Goal: Information Seeking & Learning: Learn about a topic

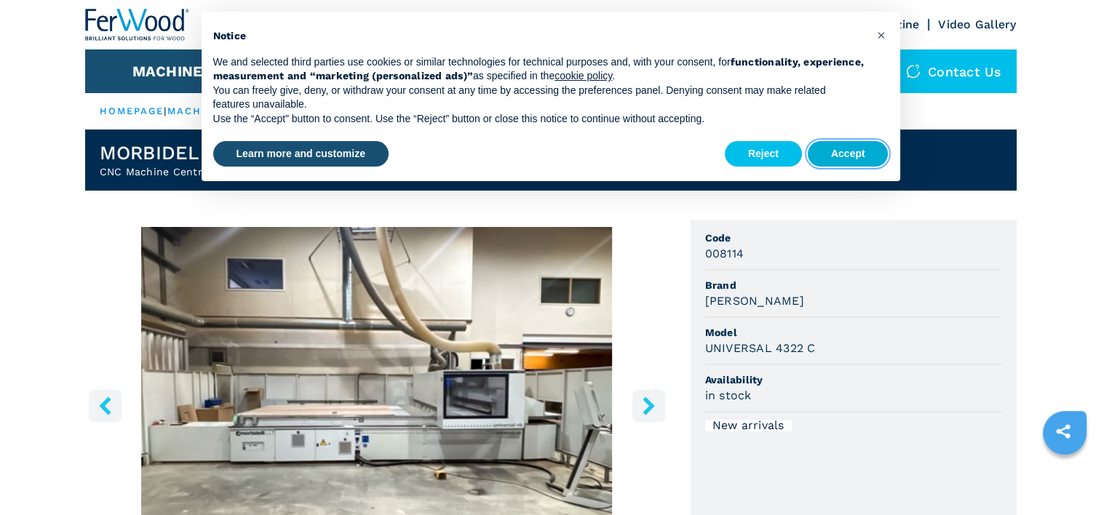
click at [856, 150] on button "Accept" at bounding box center [848, 154] width 81 height 26
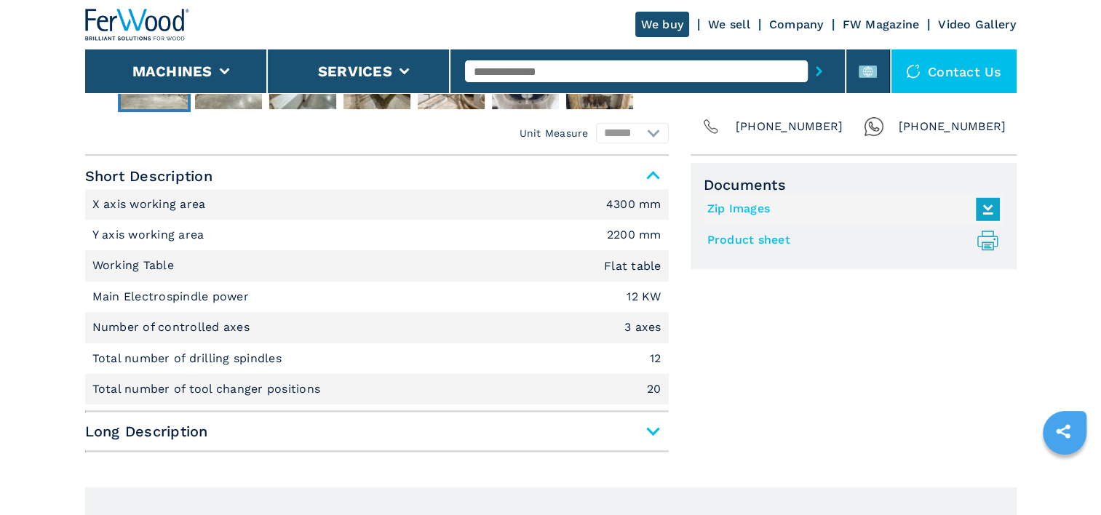
scroll to position [582, 0]
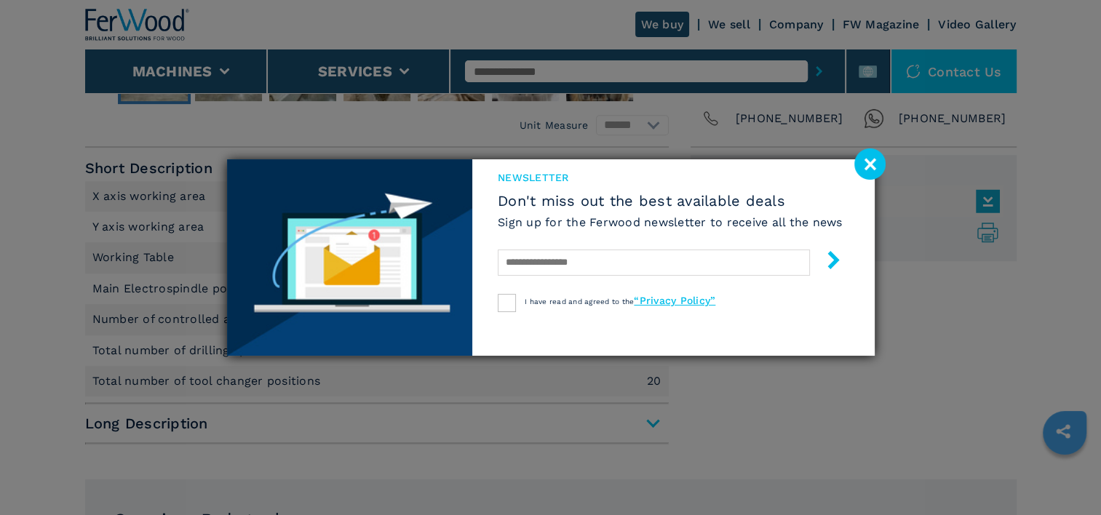
click at [746, 227] on h6 "Sign up for the Ferwood newsletter to receive all the news" at bounding box center [670, 222] width 345 height 17
click at [874, 162] on image at bounding box center [869, 163] width 31 height 31
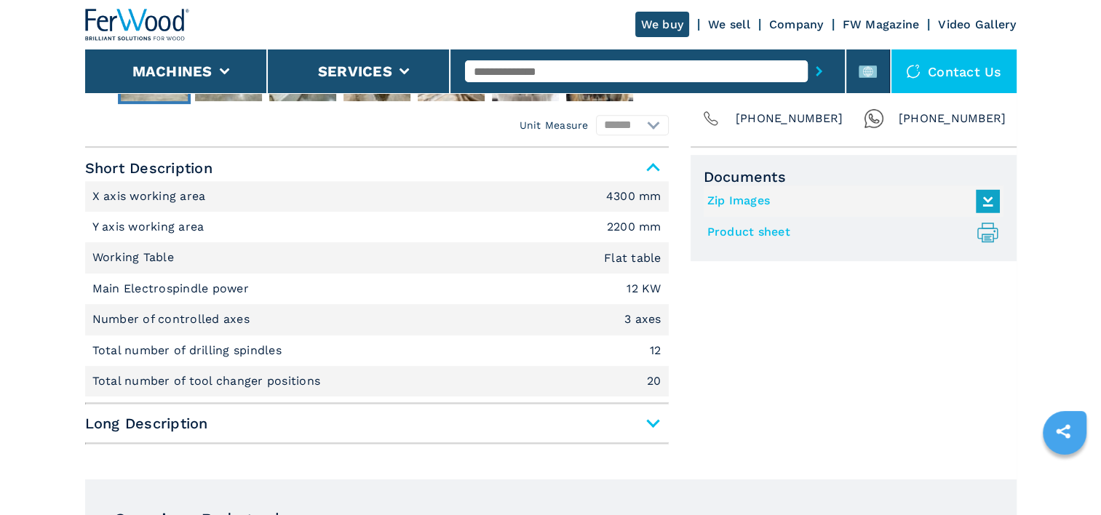
click at [780, 231] on link "Product sheet .prefix__st0{stroke-linecap:round;stroke-linejoin:round}.prefix__…" at bounding box center [849, 233] width 285 height 24
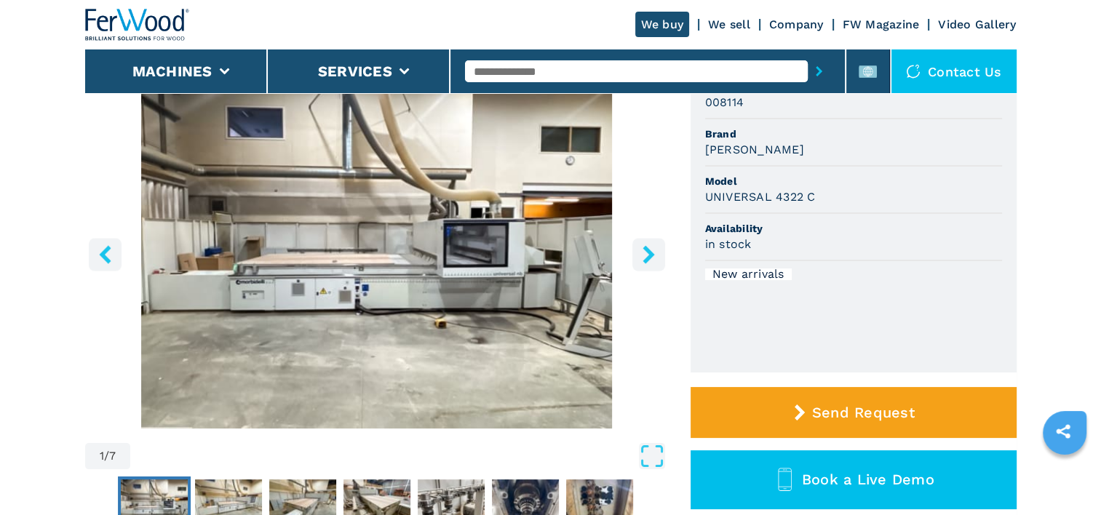
scroll to position [146, 0]
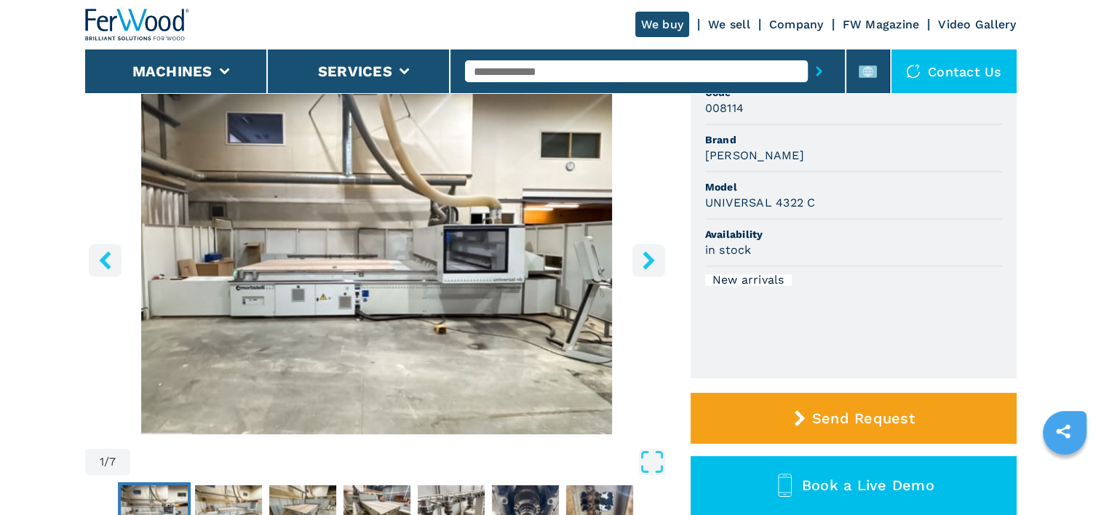
click at [643, 255] on icon "right-button" at bounding box center [649, 260] width 18 height 18
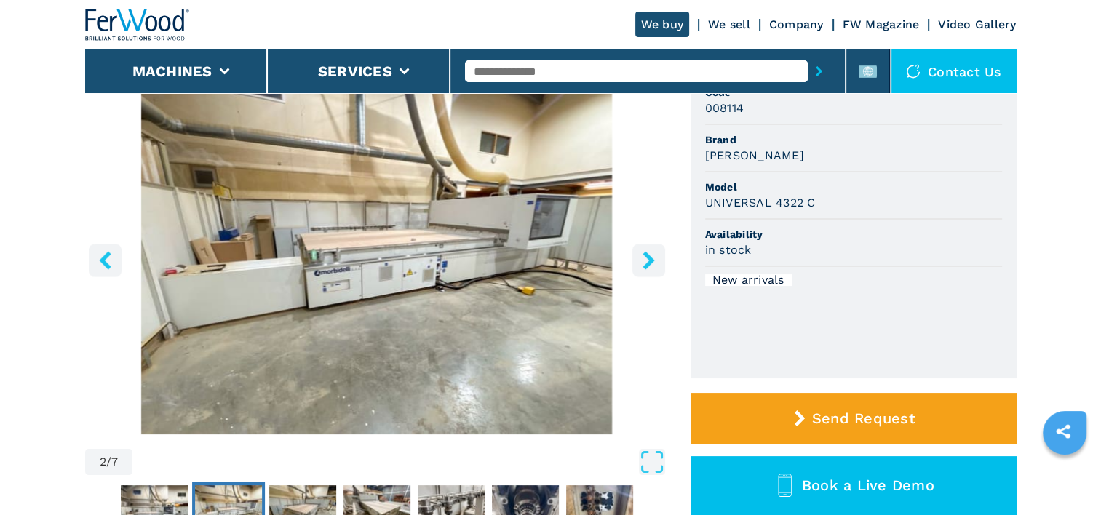
click at [643, 255] on icon "right-button" at bounding box center [649, 260] width 18 height 18
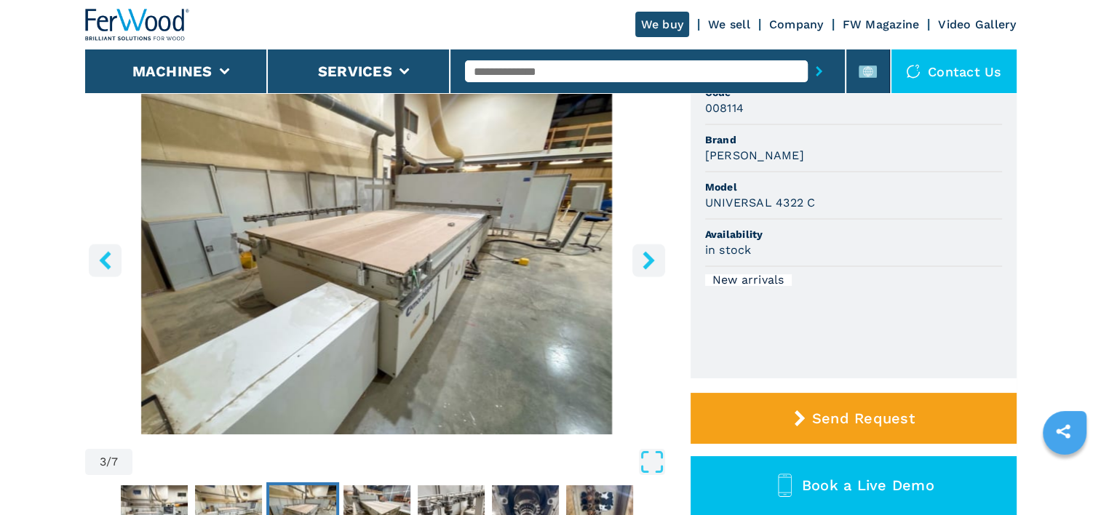
click at [643, 255] on icon "right-button" at bounding box center [649, 260] width 18 height 18
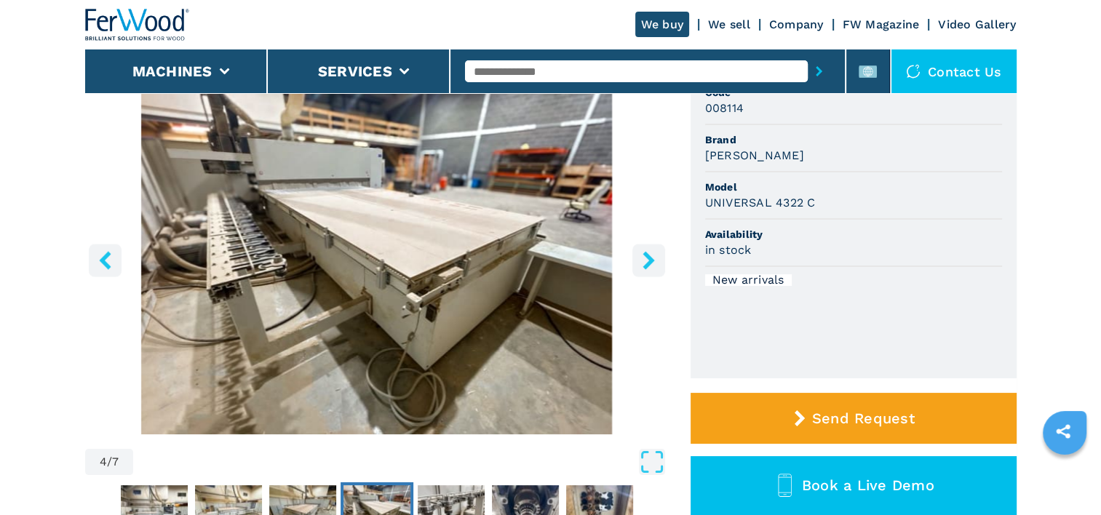
click at [643, 255] on icon "right-button" at bounding box center [649, 260] width 18 height 18
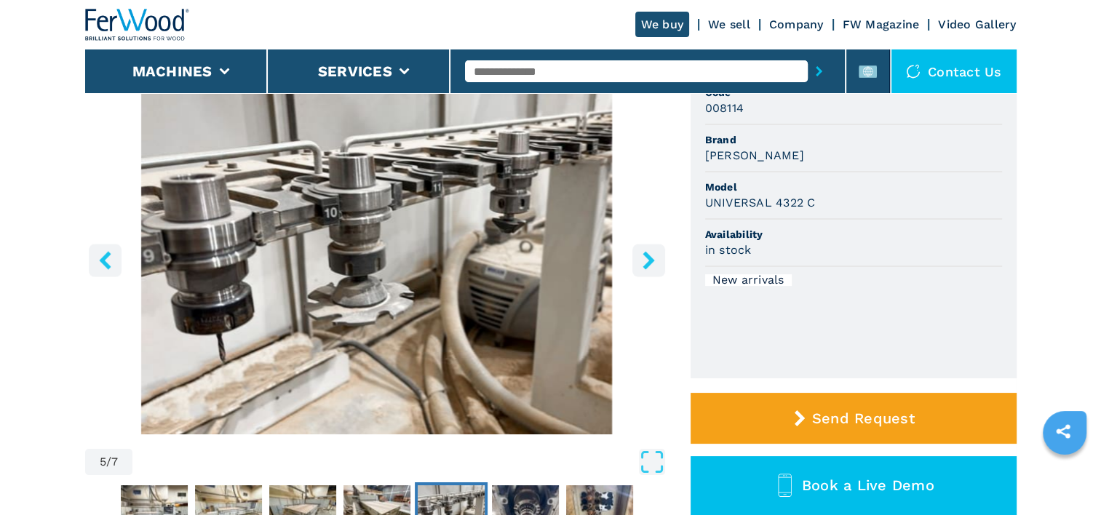
click at [646, 258] on icon "right-button" at bounding box center [649, 260] width 18 height 18
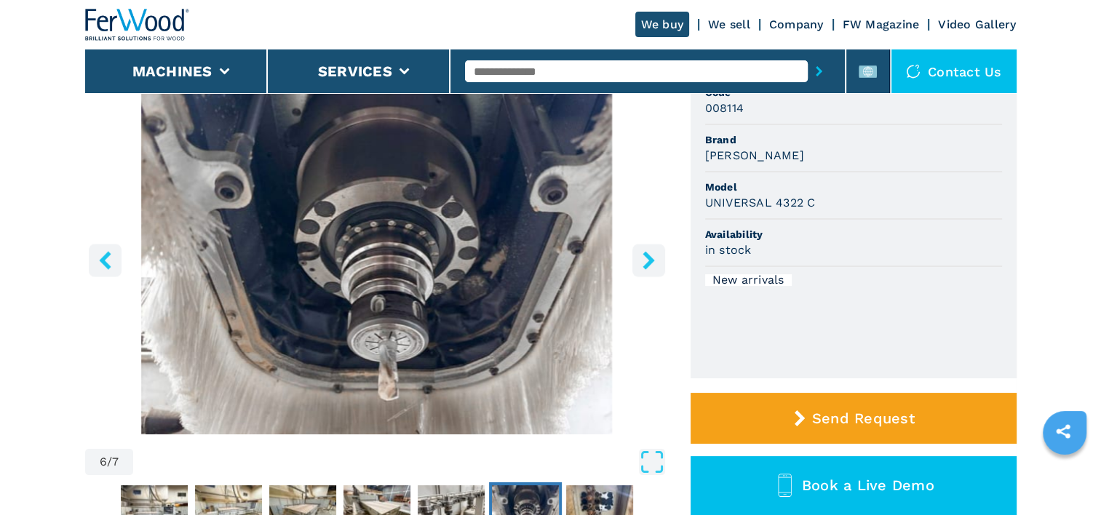
click at [646, 258] on icon "right-button" at bounding box center [649, 260] width 18 height 18
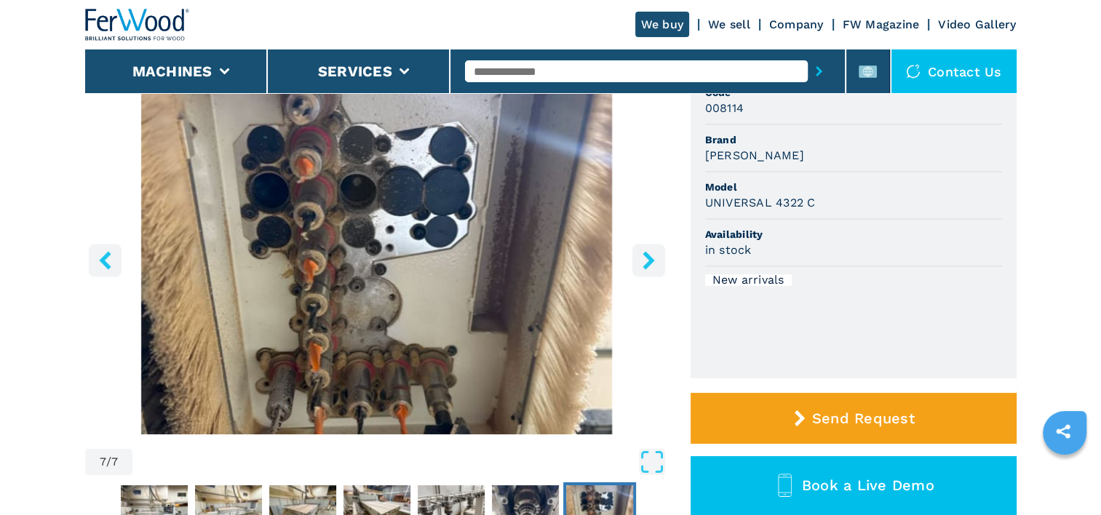
click at [646, 258] on icon "right-button" at bounding box center [649, 260] width 18 height 18
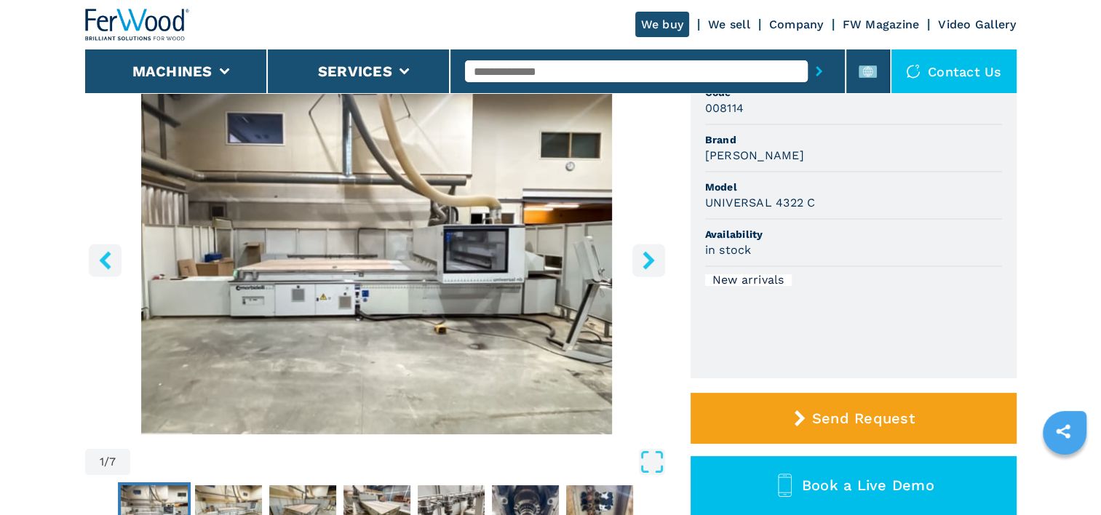
click at [464, 287] on img "Go to Slide 1" at bounding box center [377, 258] width 584 height 353
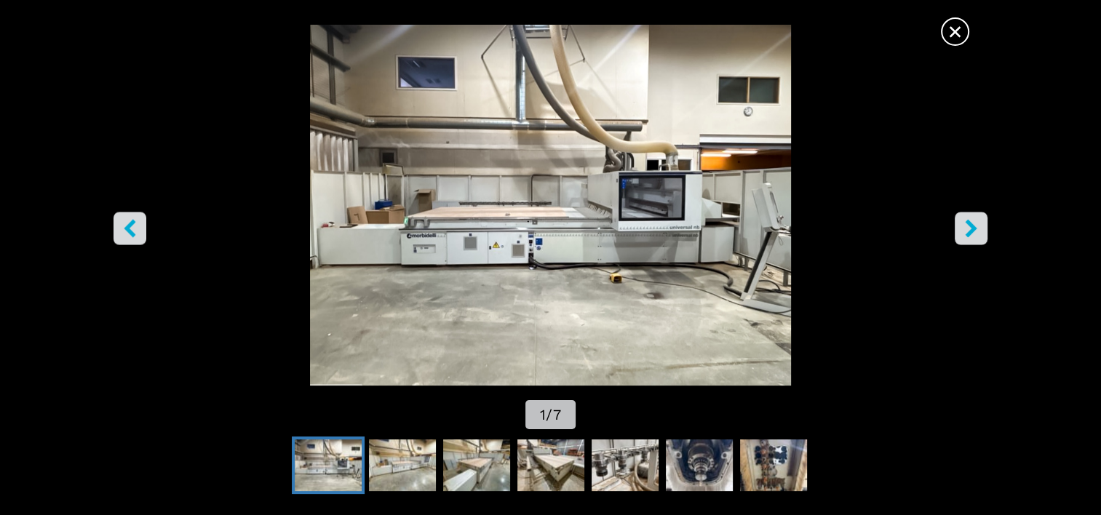
scroll to position [0, 0]
click at [946, 28] on span "×" at bounding box center [955, 28] width 25 height 25
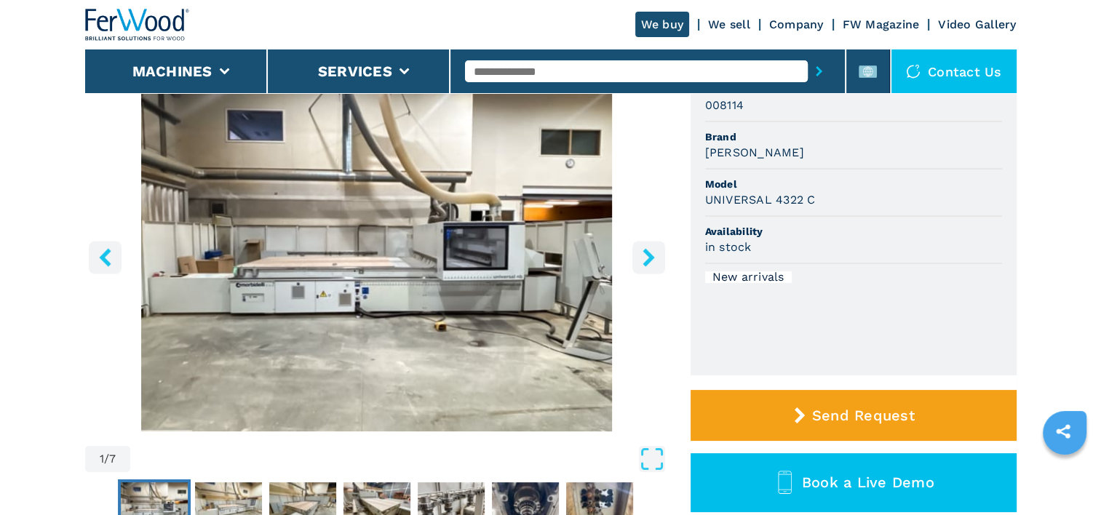
scroll to position [146, 0]
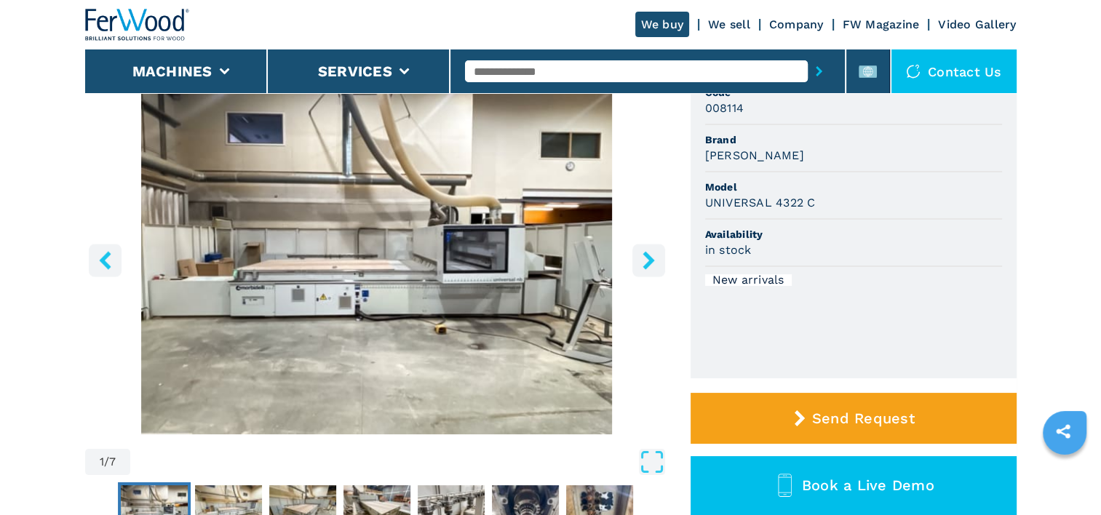
click at [646, 259] on icon "right-button" at bounding box center [649, 260] width 18 height 18
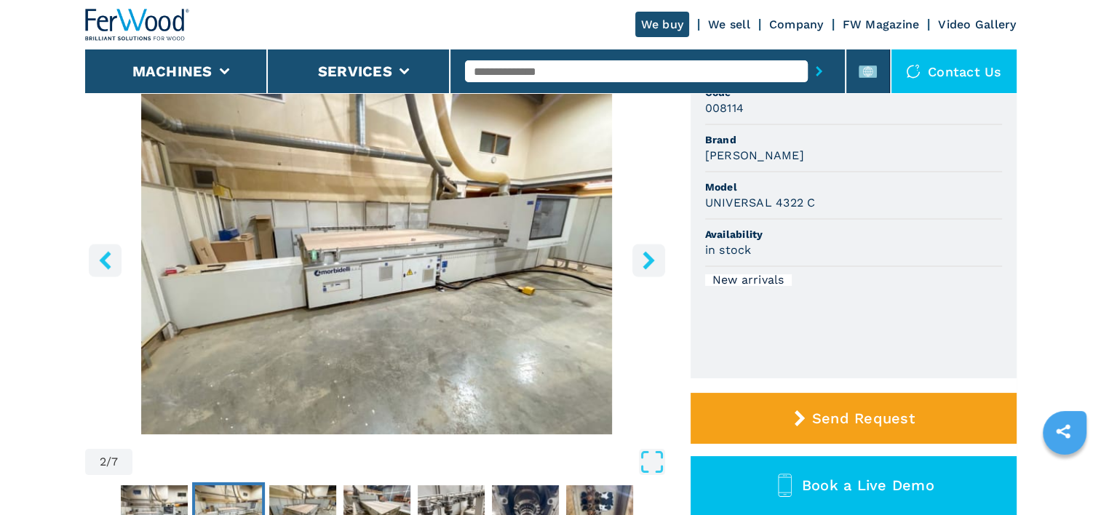
click at [646, 259] on icon "right-button" at bounding box center [649, 260] width 18 height 18
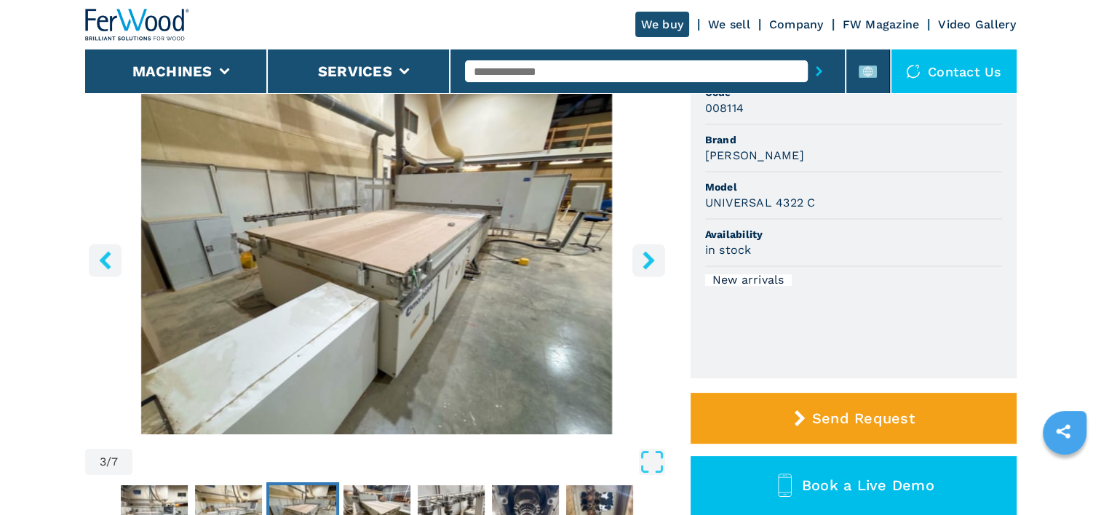
click at [646, 259] on icon "right-button" at bounding box center [649, 260] width 18 height 18
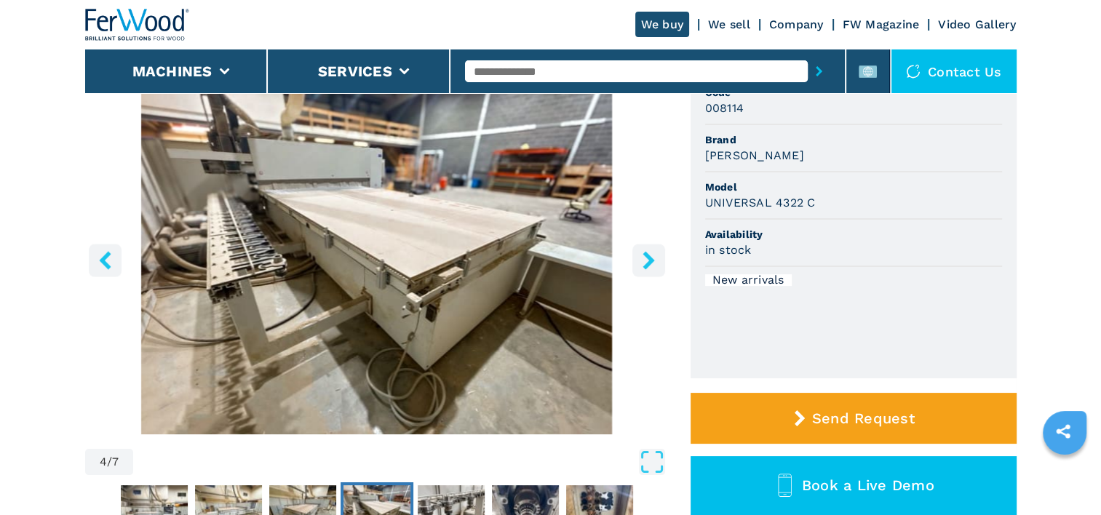
click at [646, 259] on icon "right-button" at bounding box center [649, 260] width 18 height 18
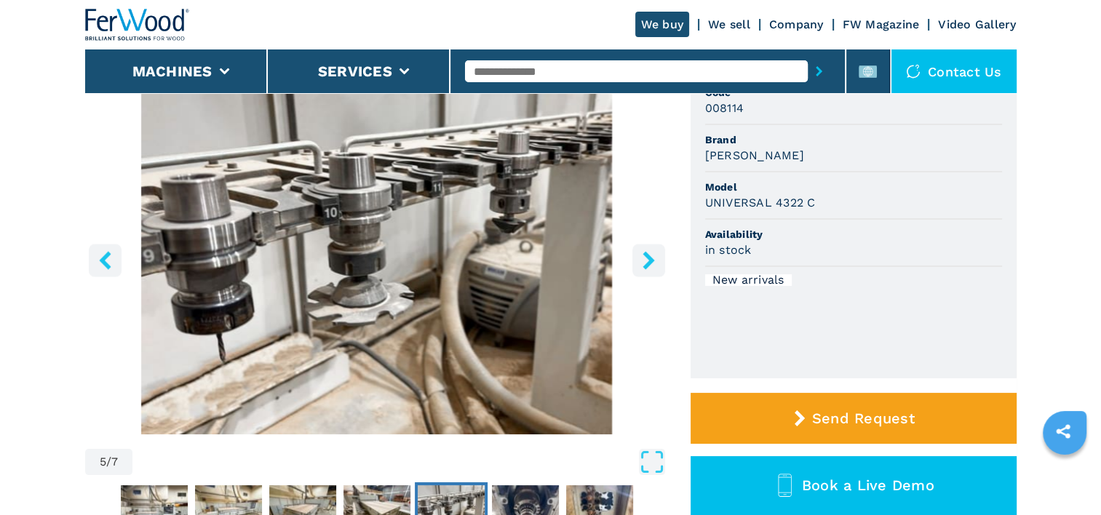
click at [646, 259] on icon "right-button" at bounding box center [649, 260] width 18 height 18
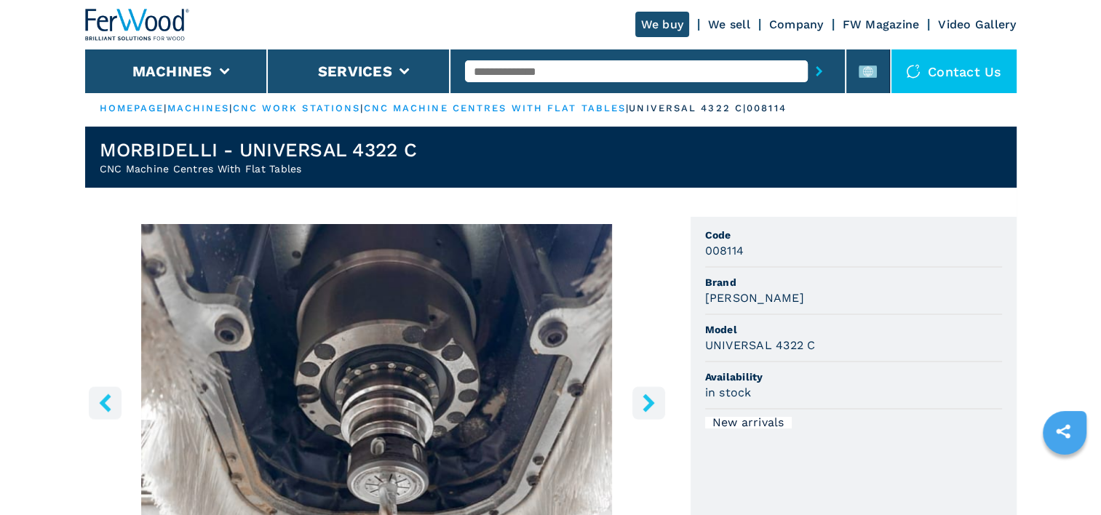
scroll to position [0, 0]
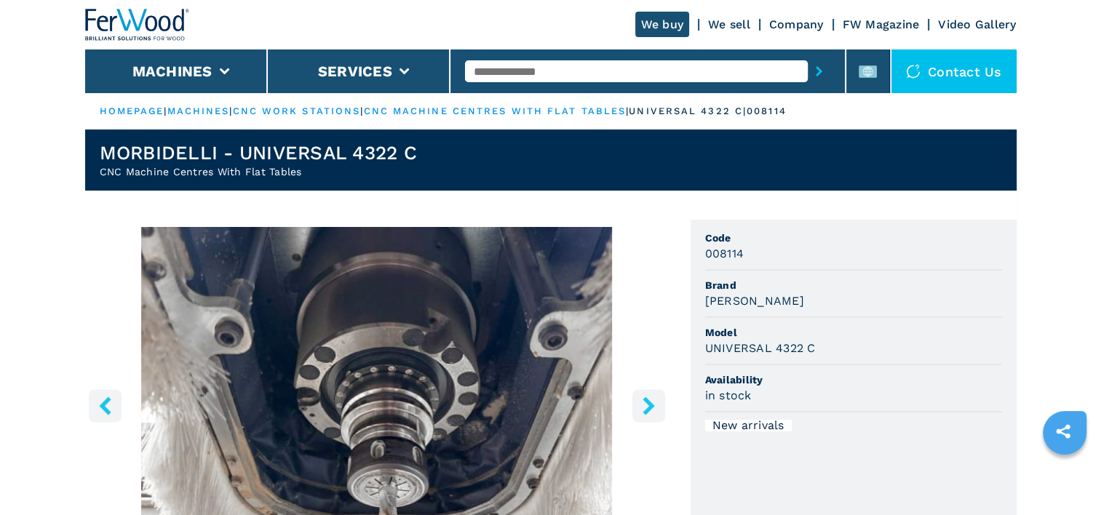
click at [638, 408] on button "right-button" at bounding box center [648, 405] width 33 height 33
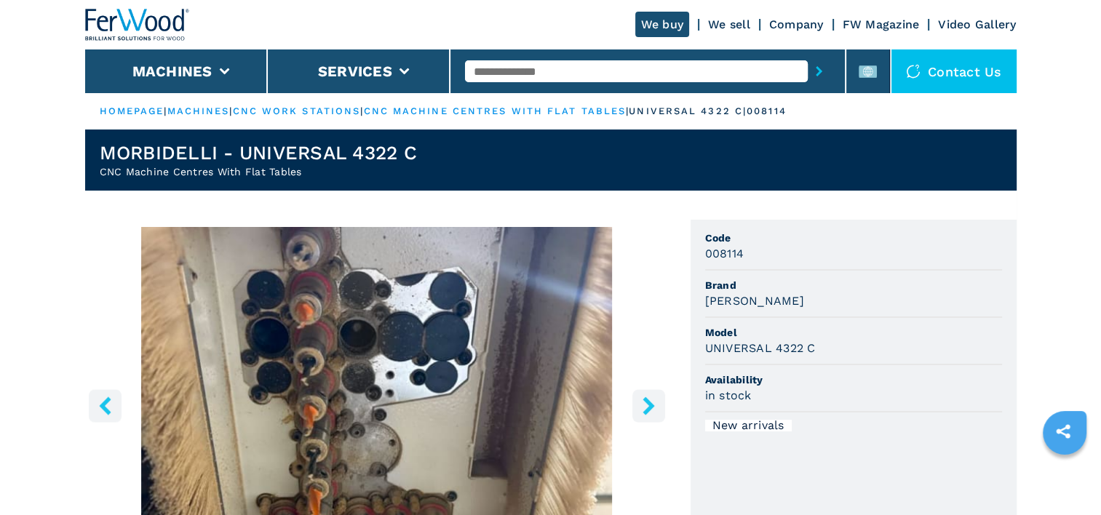
click at [638, 408] on button "right-button" at bounding box center [648, 405] width 33 height 33
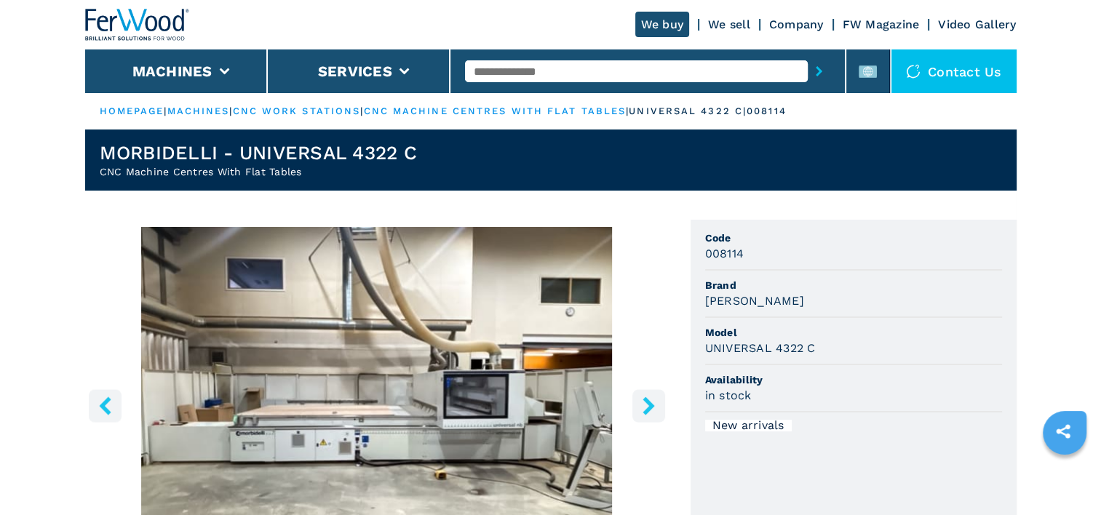
click at [638, 408] on button "right-button" at bounding box center [648, 405] width 33 height 33
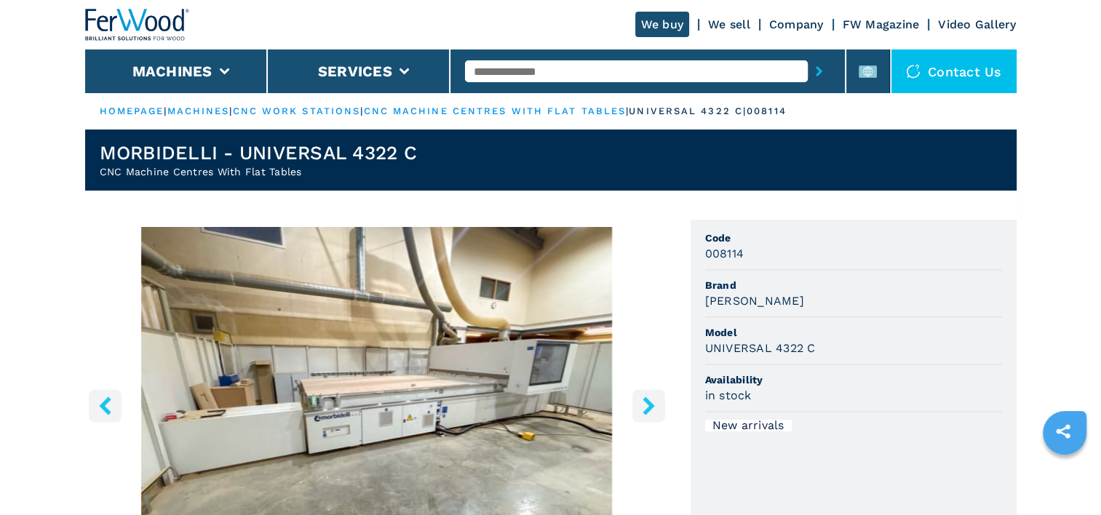
click at [638, 408] on button "right-button" at bounding box center [648, 405] width 33 height 33
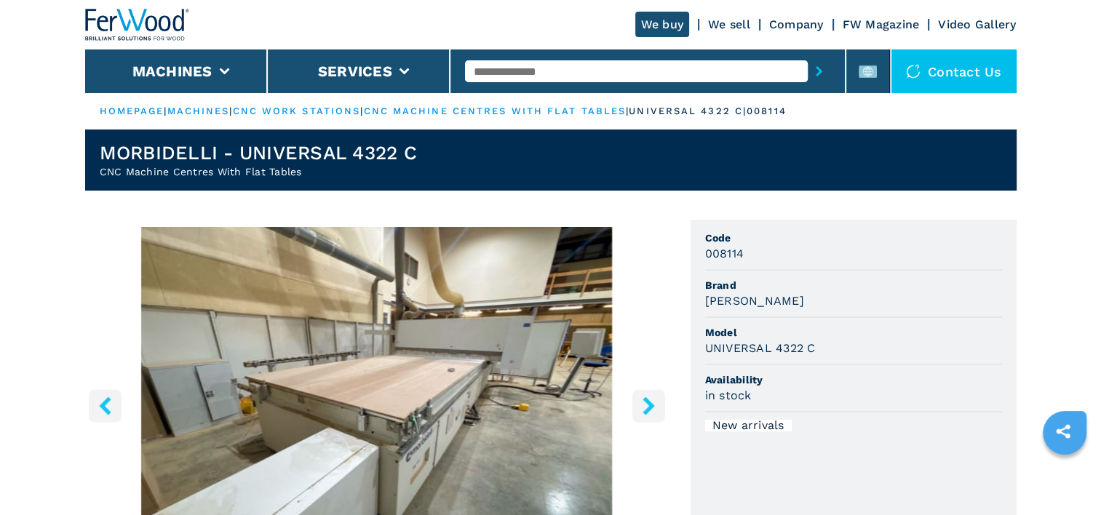
click at [638, 408] on button "right-button" at bounding box center [648, 405] width 33 height 33
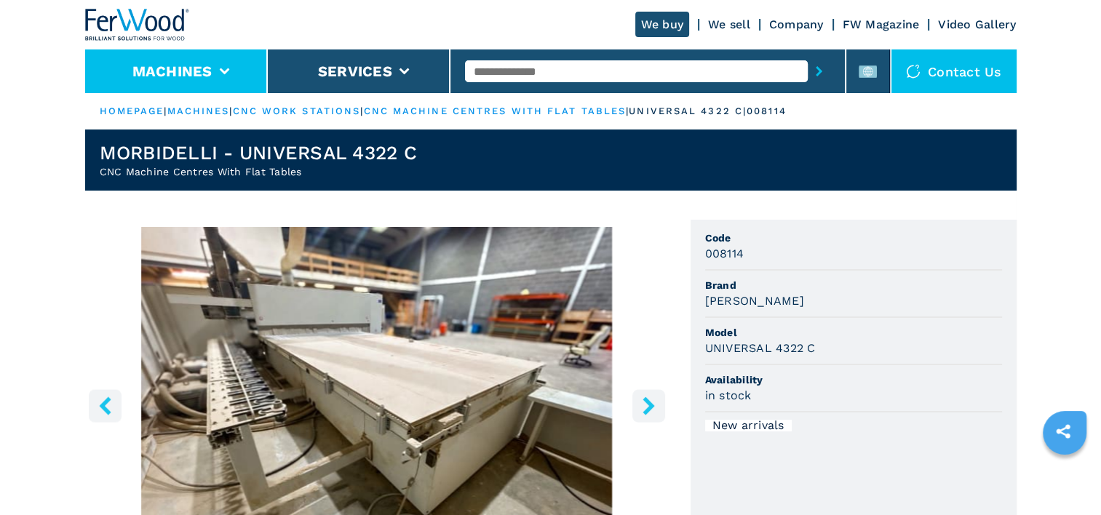
click at [224, 70] on icon at bounding box center [224, 71] width 10 height 7
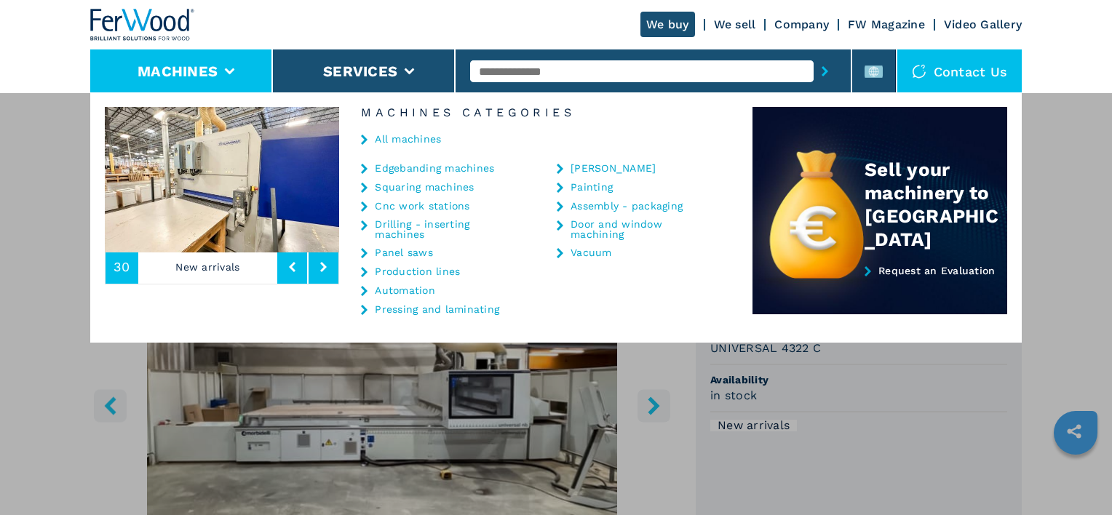
click at [574, 64] on input "text" at bounding box center [641, 71] width 343 height 22
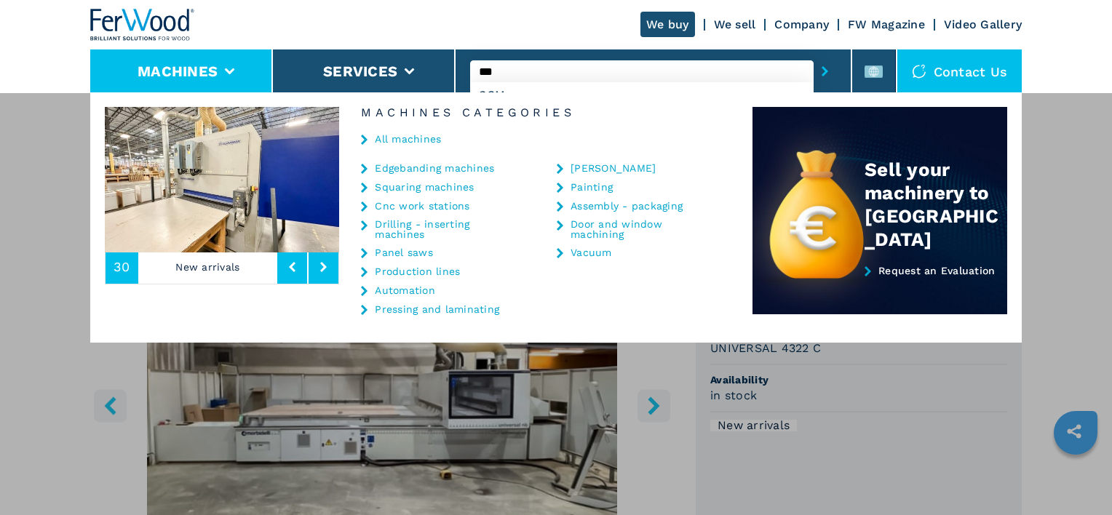
type input "***"
click at [814, 55] on button "submit-button" at bounding box center [825, 71] width 23 height 33
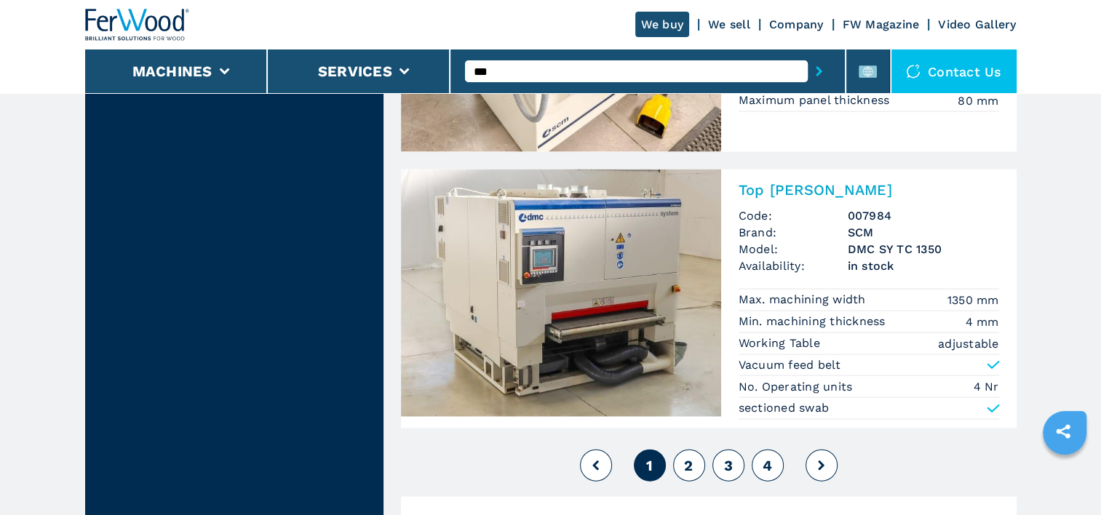
scroll to position [3275, 0]
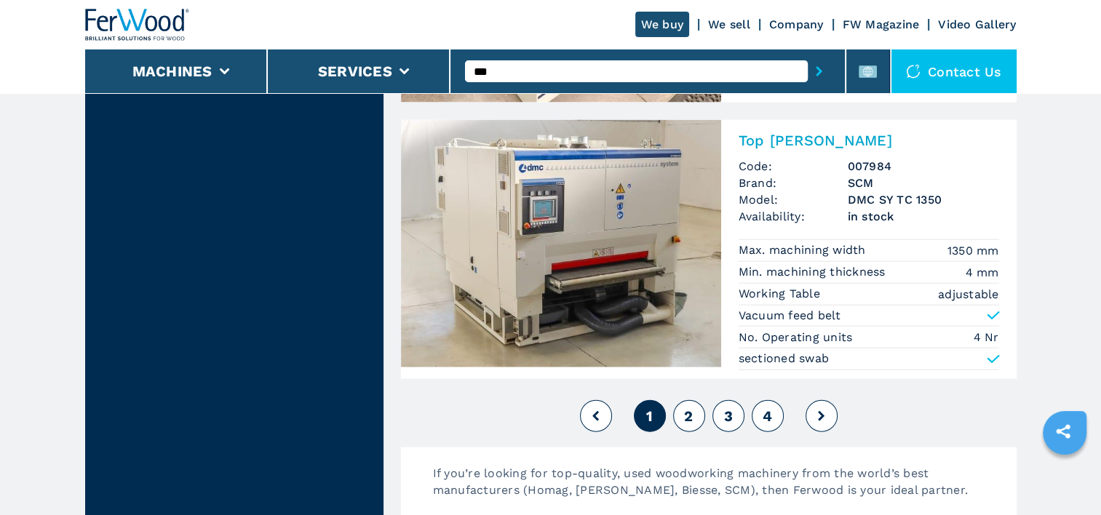
click at [822, 415] on icon at bounding box center [821, 416] width 7 height 10
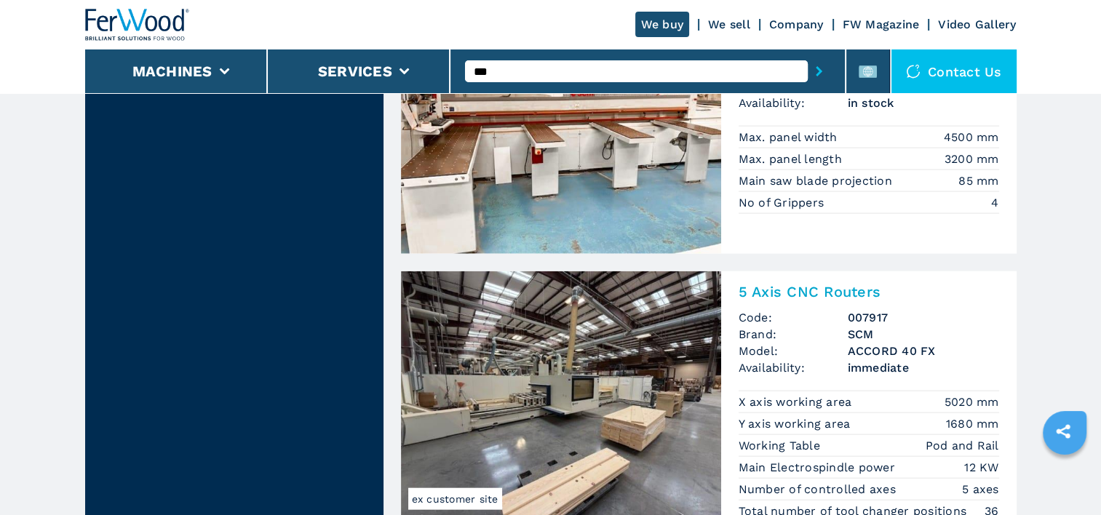
scroll to position [3348, 0]
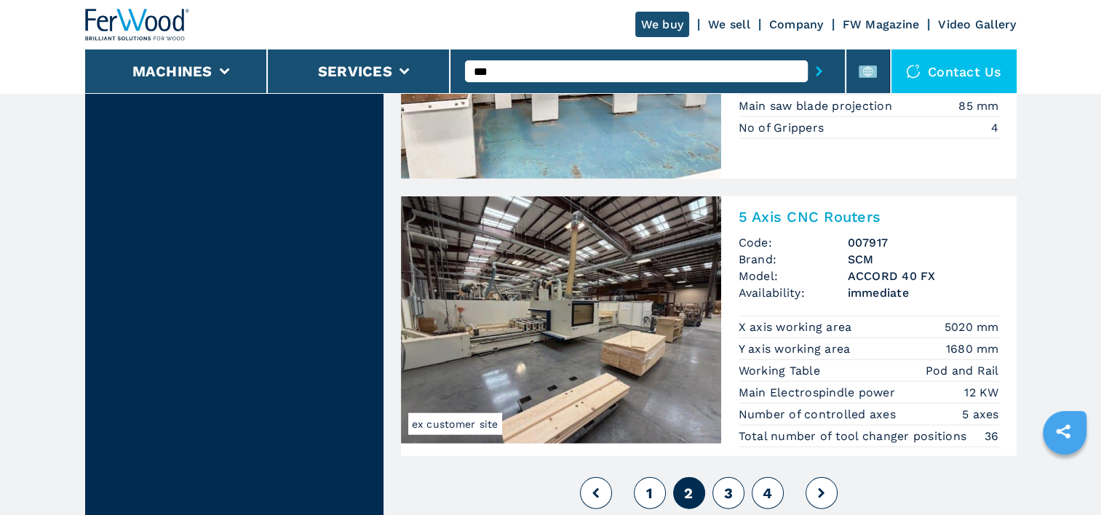
click at [825, 477] on button at bounding box center [822, 493] width 32 height 32
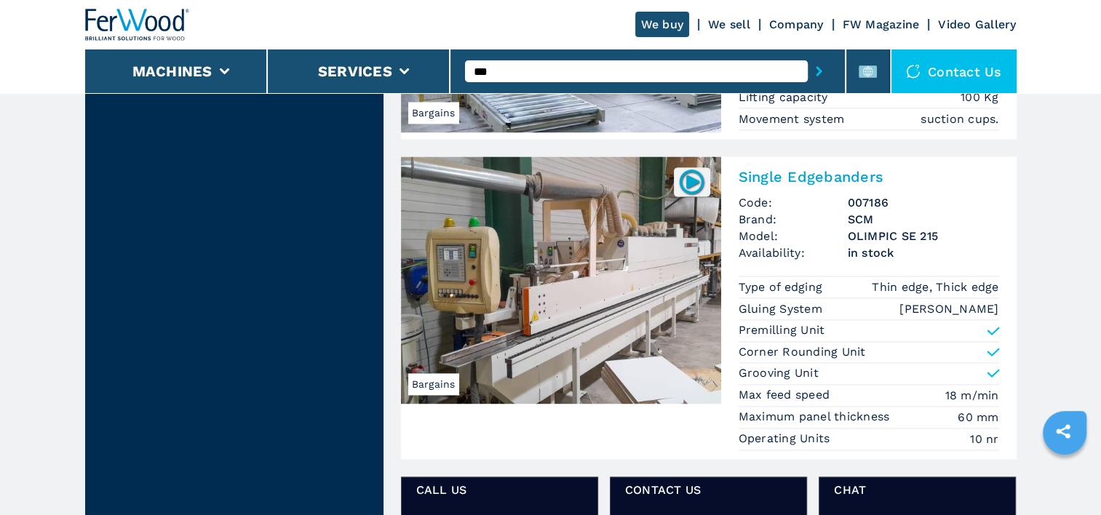
scroll to position [2111, 0]
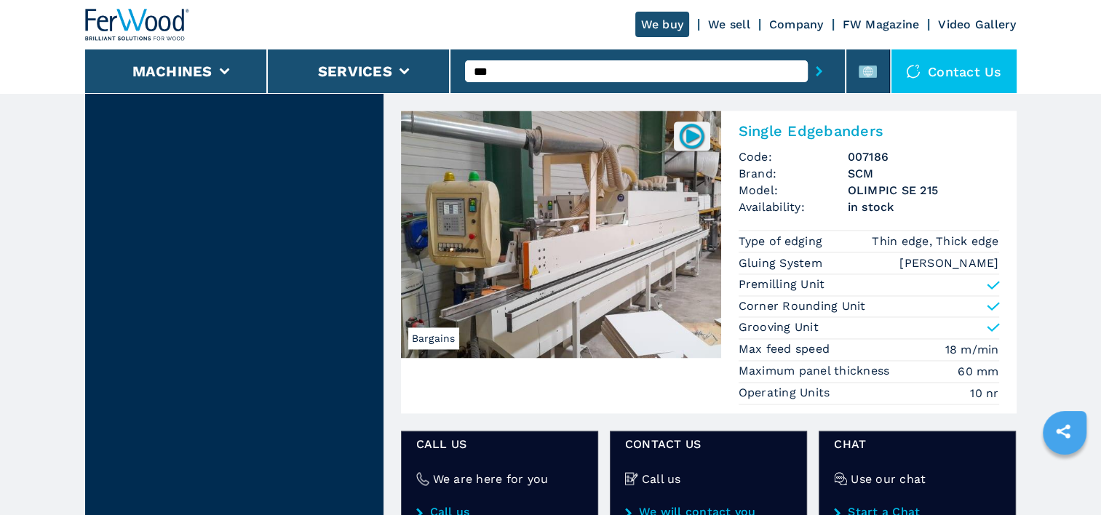
click at [545, 256] on img at bounding box center [561, 234] width 320 height 247
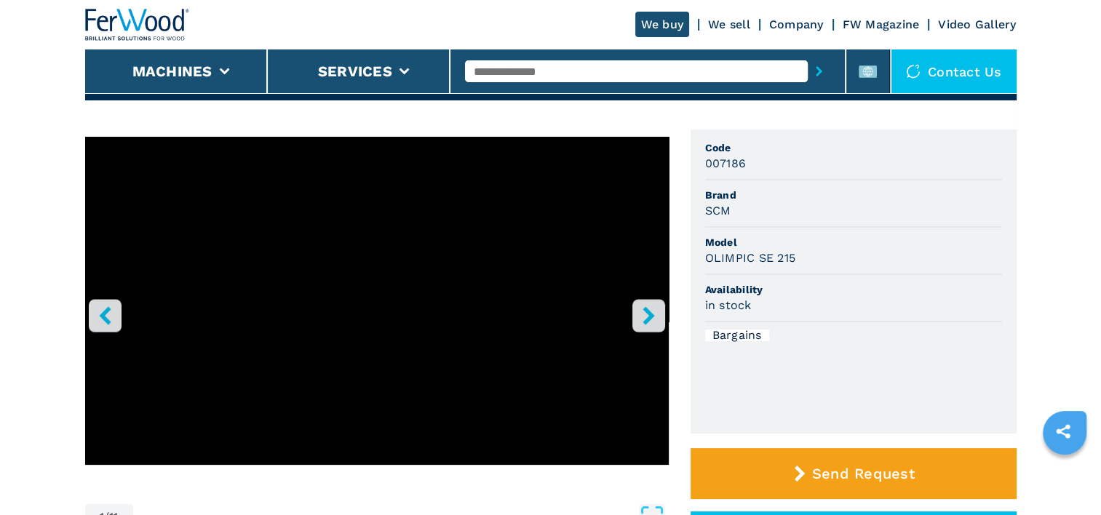
scroll to position [73, 0]
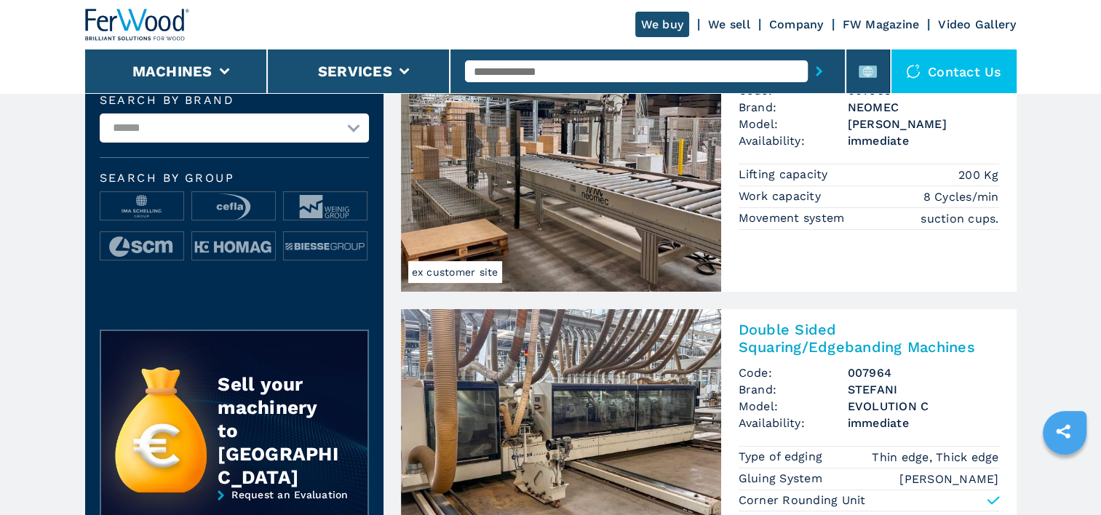
scroll to position [146, 0]
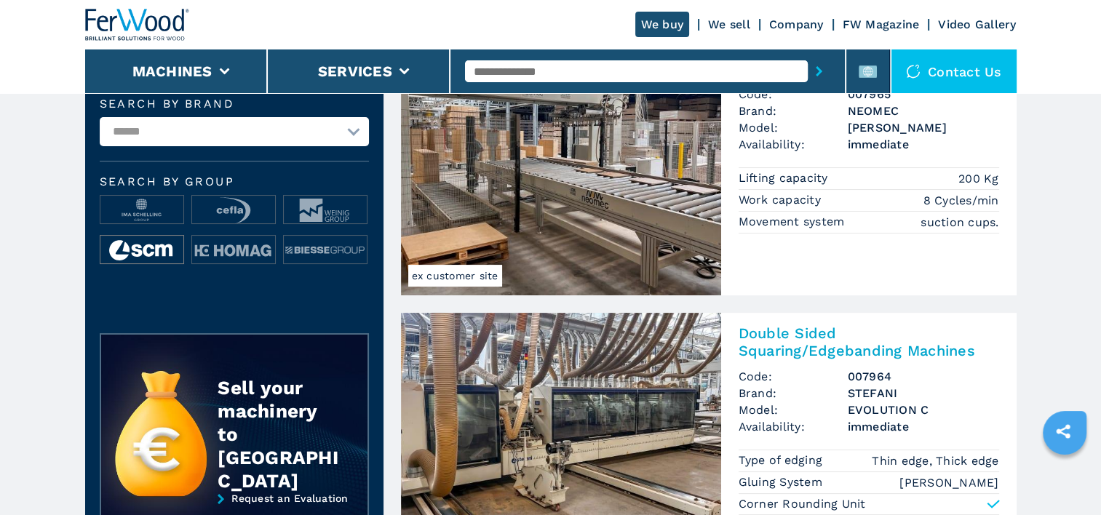
click at [146, 246] on img at bounding box center [141, 250] width 83 height 29
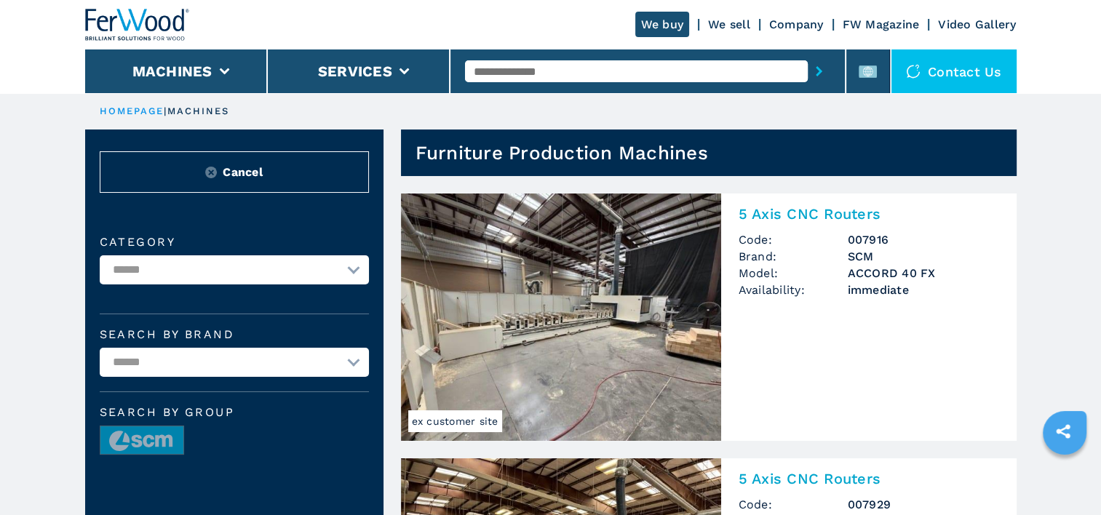
click at [356, 277] on select "**********" at bounding box center [234, 269] width 269 height 29
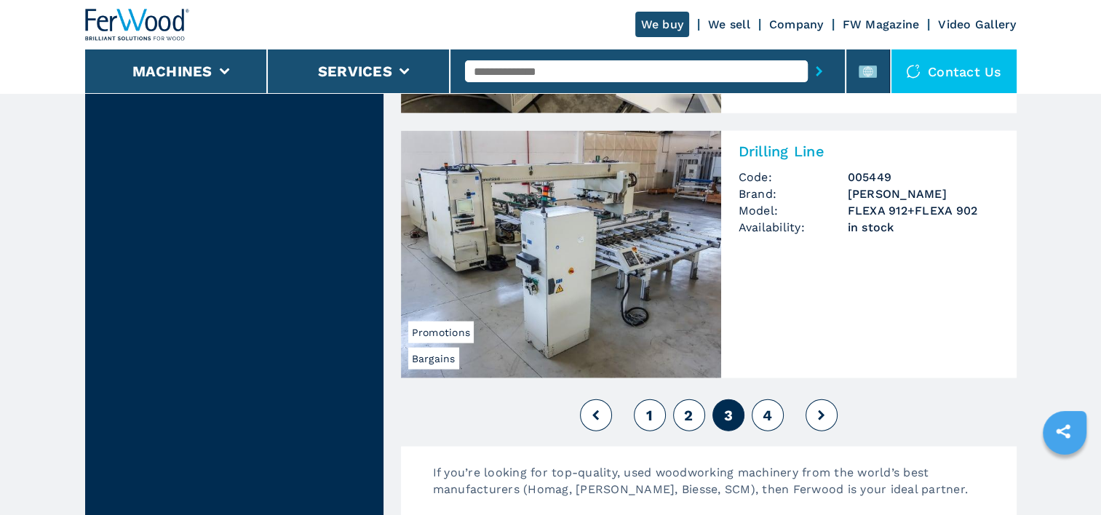
scroll to position [3202, 0]
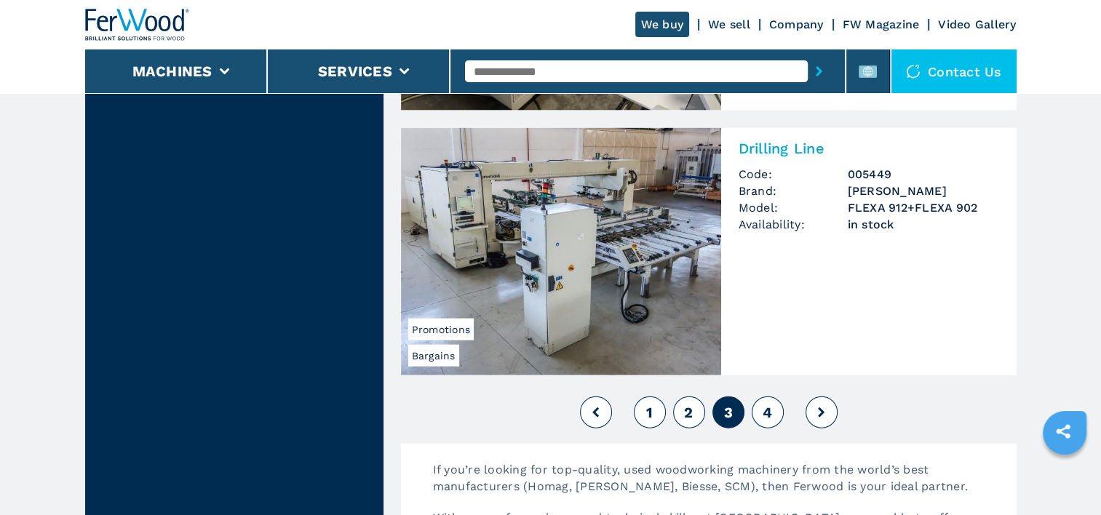
click at [817, 402] on button at bounding box center [822, 413] width 32 height 32
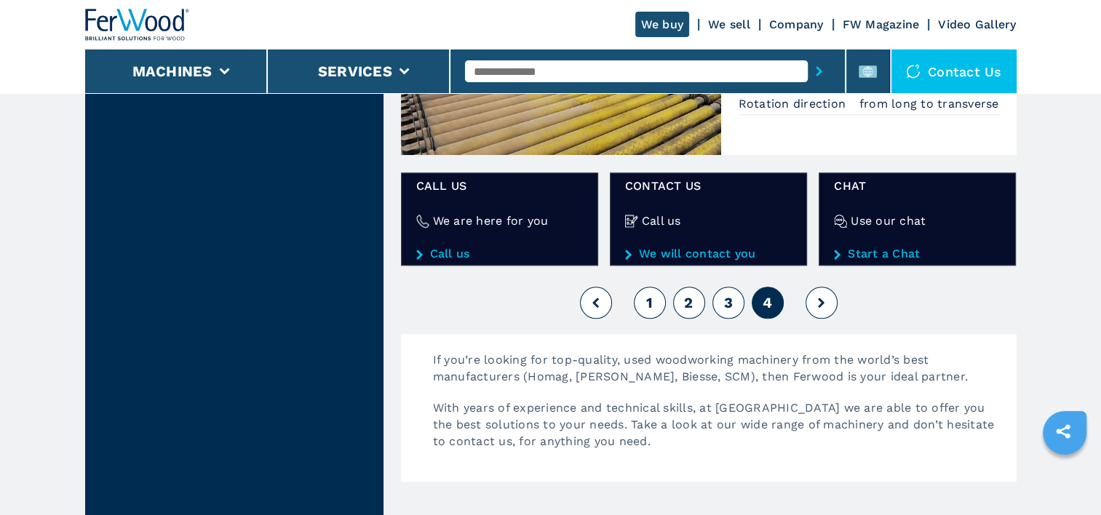
scroll to position [1674, 0]
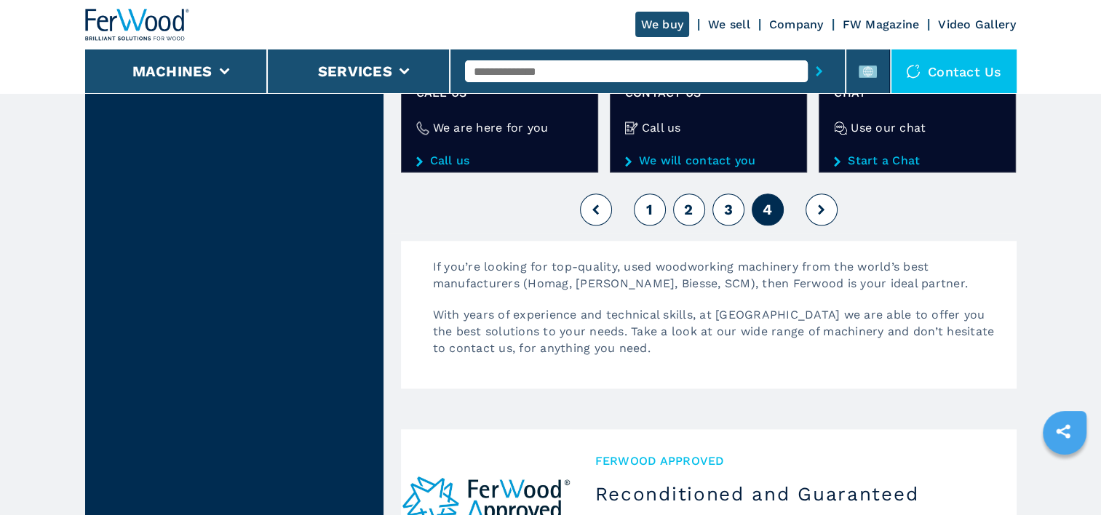
click at [822, 205] on icon at bounding box center [821, 210] width 7 height 10
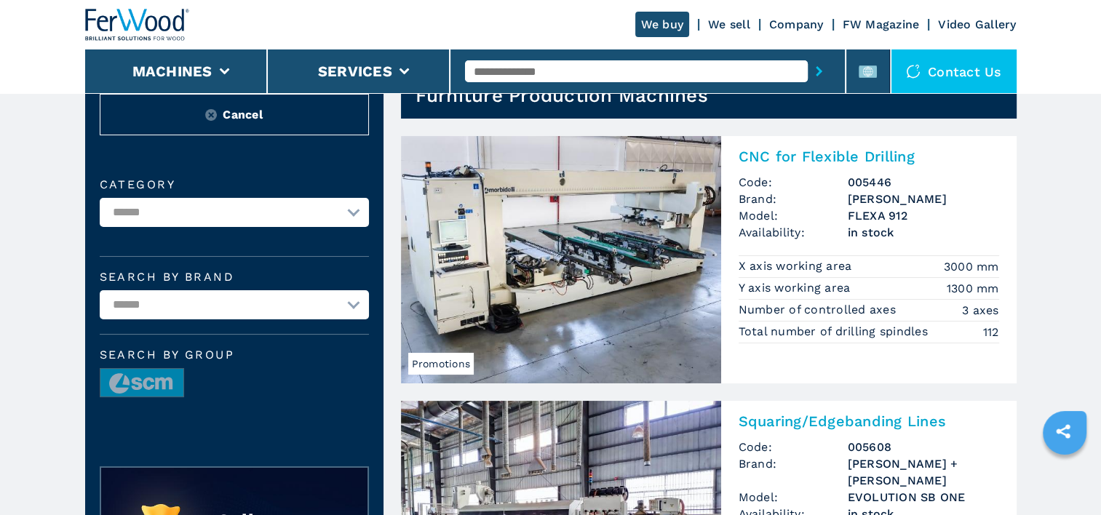
scroll to position [0, 0]
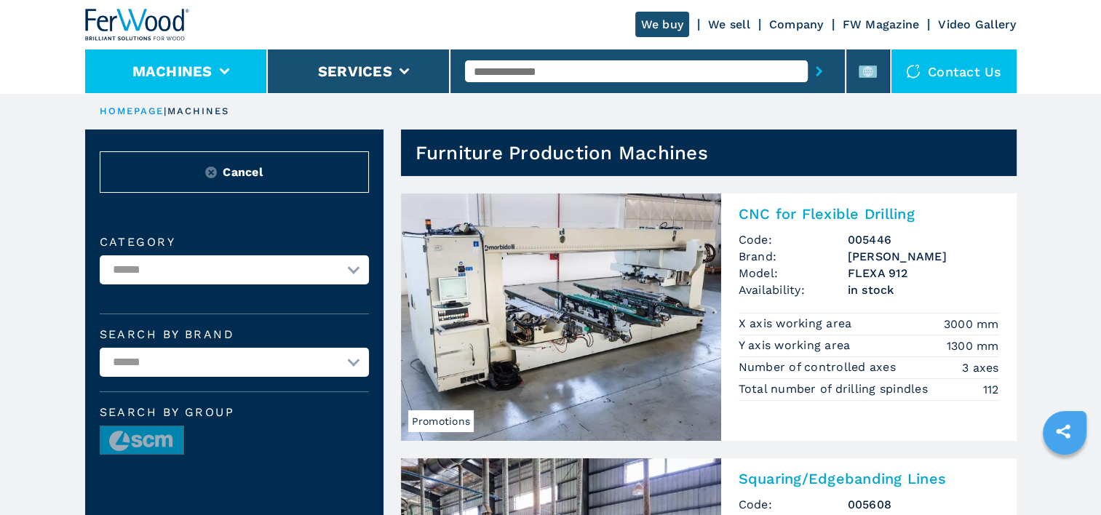
click at [208, 70] on button "Machines" at bounding box center [172, 71] width 80 height 17
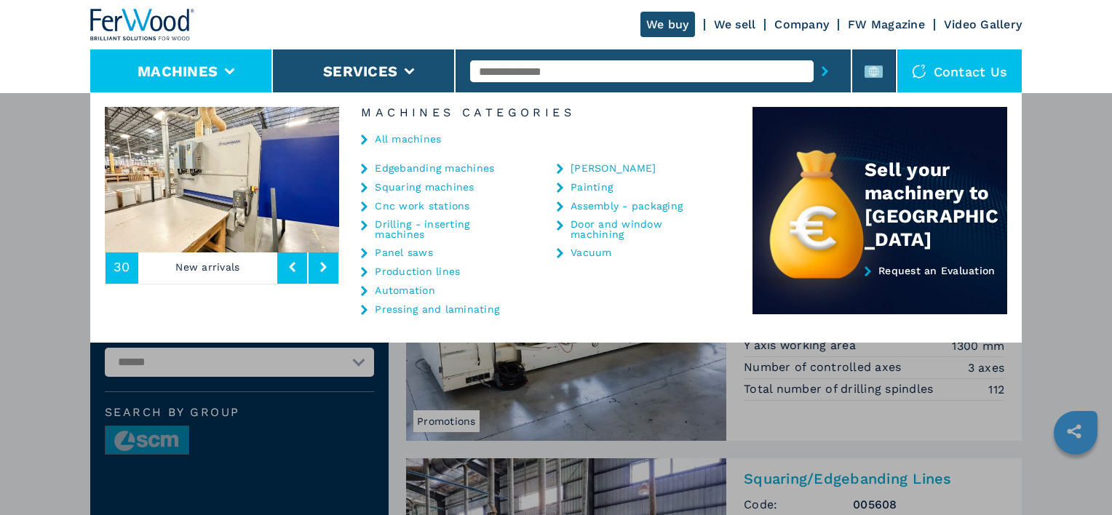
click at [208, 70] on button "Machines" at bounding box center [178, 71] width 80 height 17
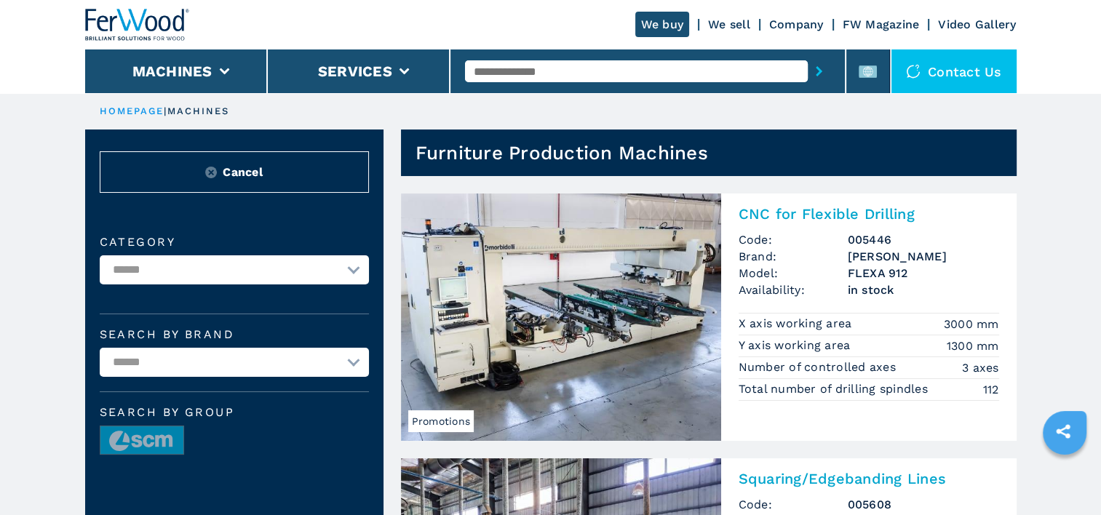
click at [329, 367] on select "**********" at bounding box center [234, 362] width 269 height 29
select select "**********"
click at [100, 348] on select "**********" at bounding box center [234, 362] width 269 height 29
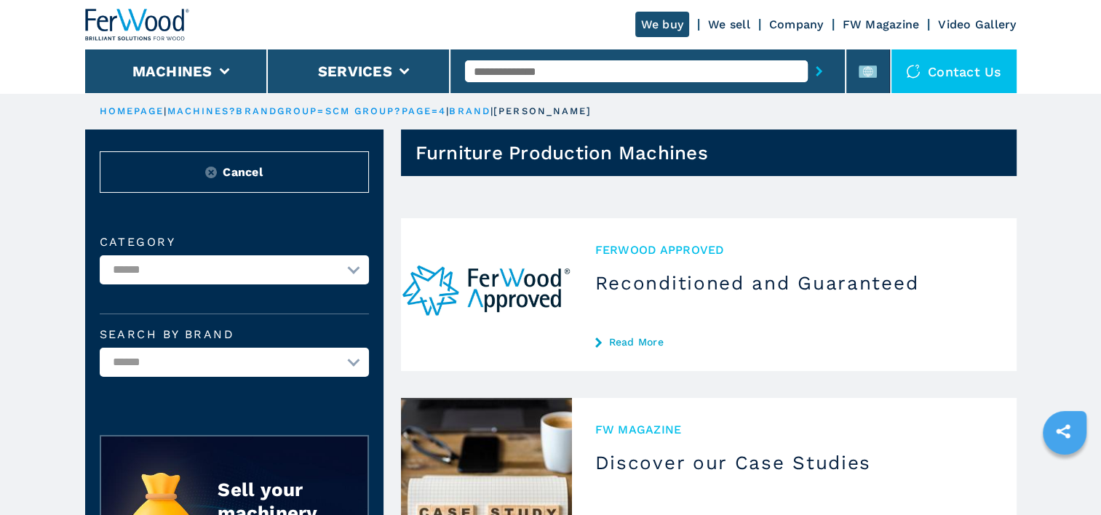
click at [323, 268] on select "**********" at bounding box center [234, 269] width 269 height 29
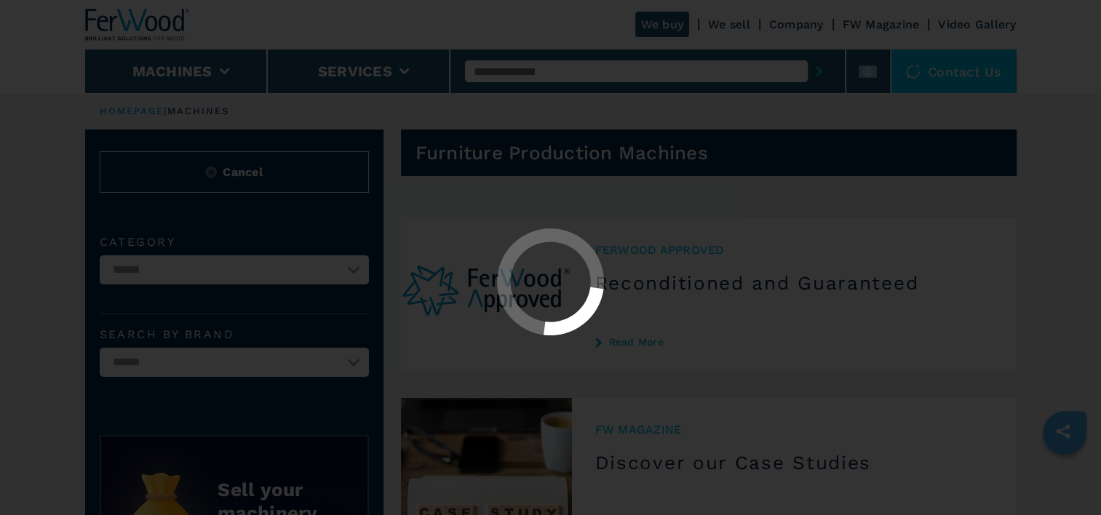
select select "**********"
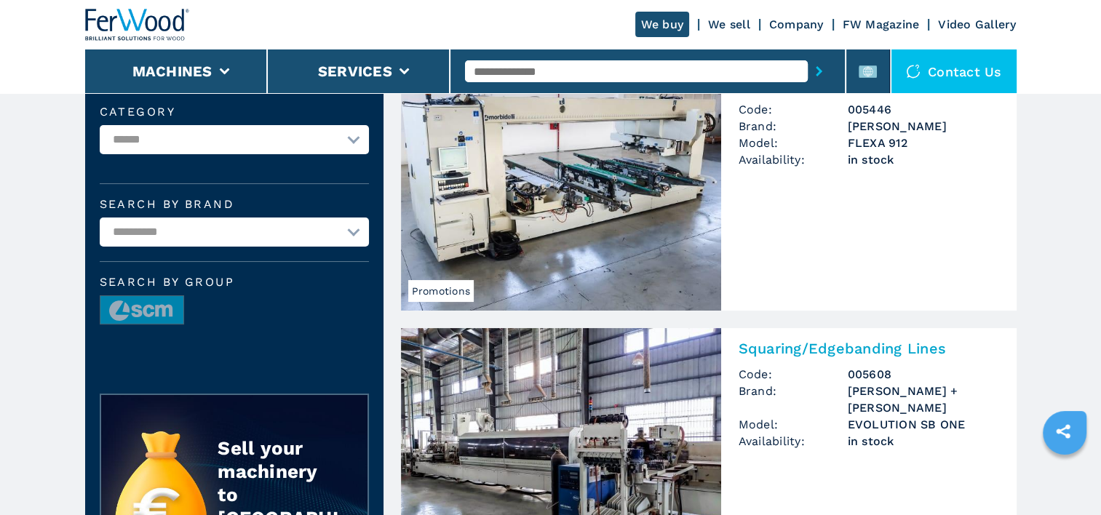
scroll to position [146, 0]
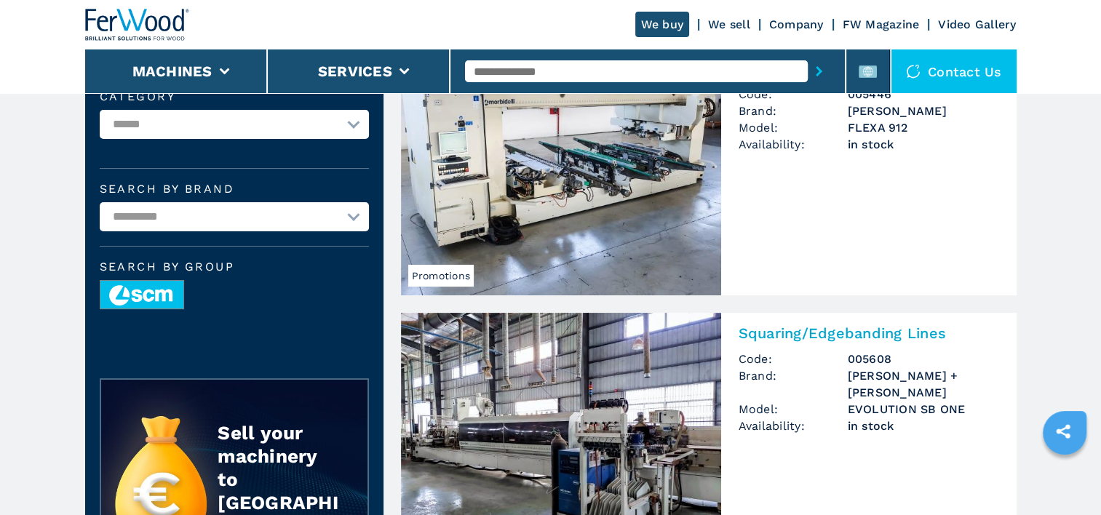
click at [153, 293] on img at bounding box center [141, 295] width 83 height 29
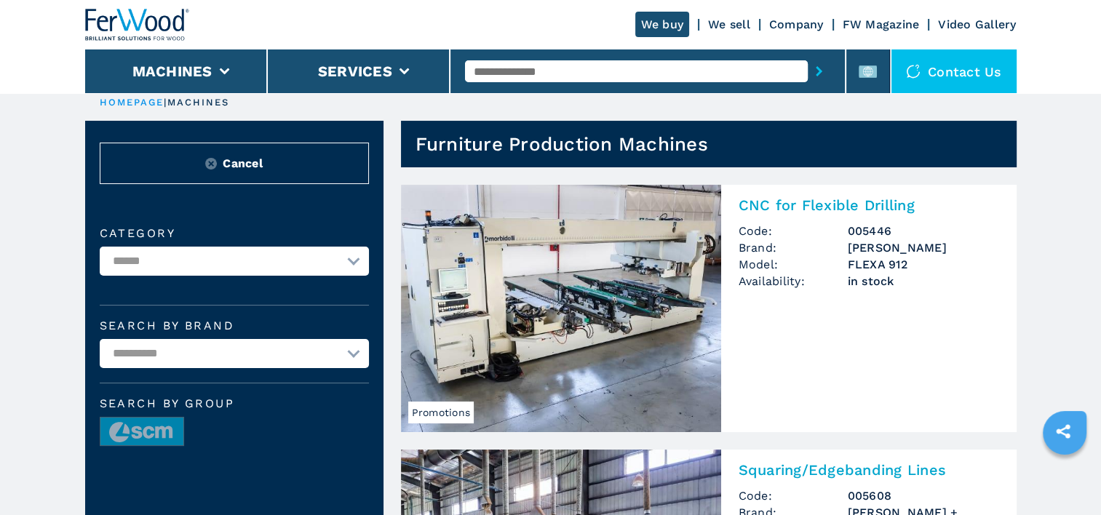
scroll to position [0, 0]
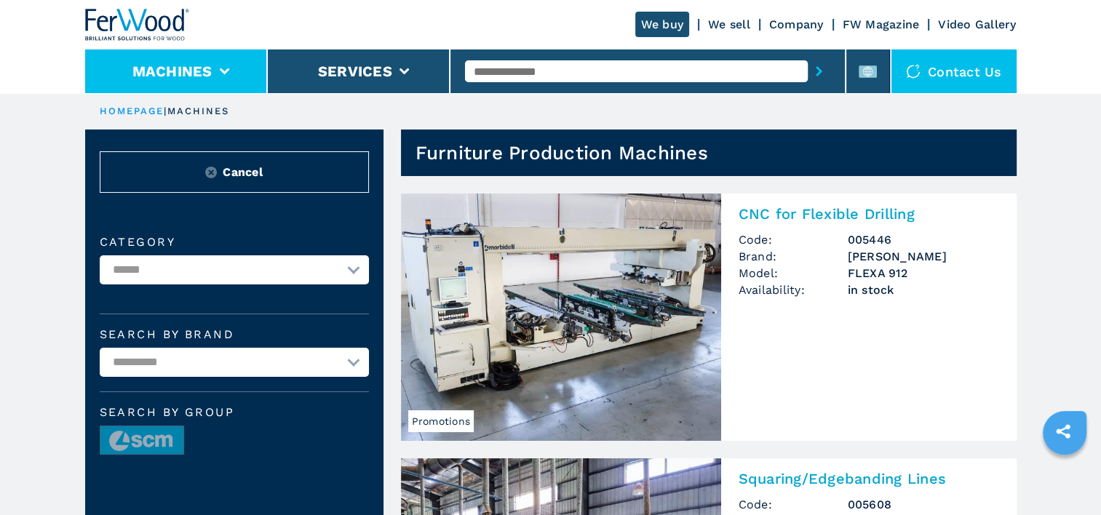
click at [209, 72] on button "Machines" at bounding box center [172, 71] width 80 height 17
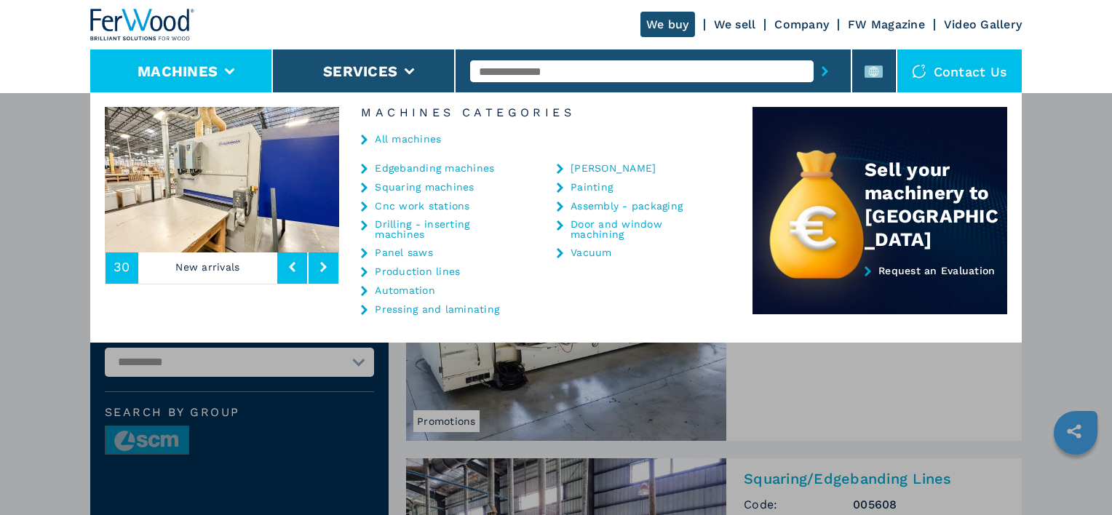
click at [164, 73] on button "Machines" at bounding box center [178, 71] width 80 height 17
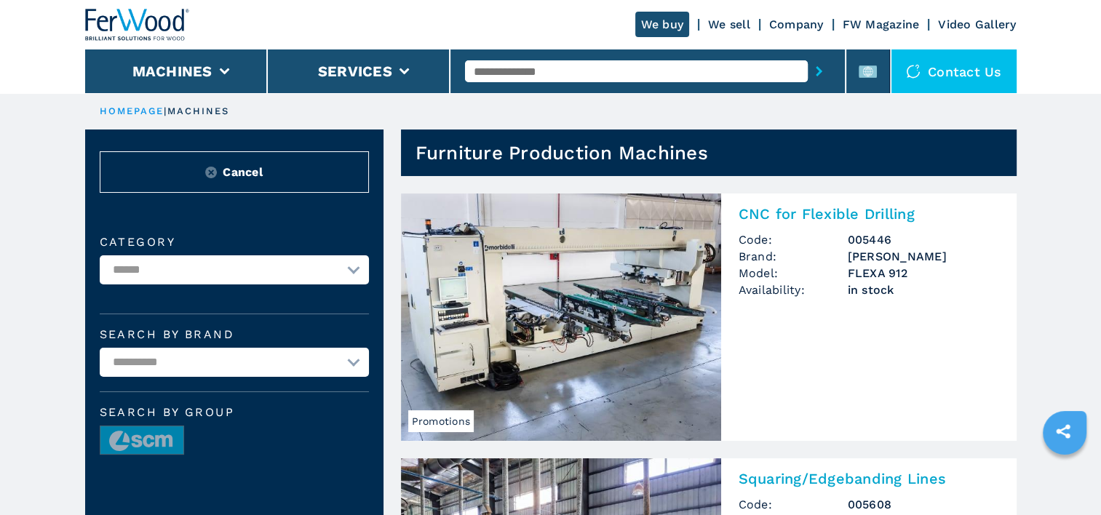
click at [156, 24] on img at bounding box center [137, 25] width 105 height 32
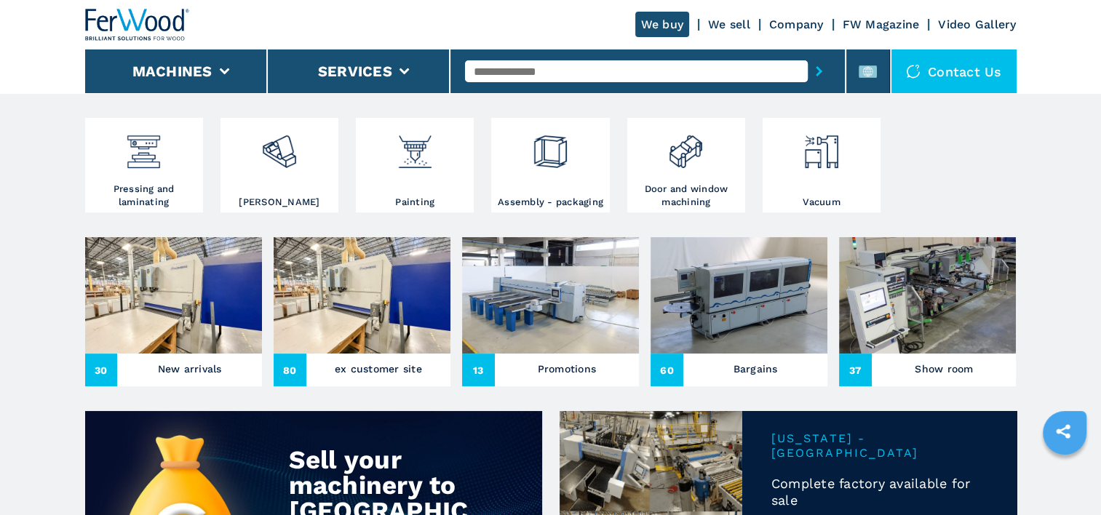
scroll to position [291, 0]
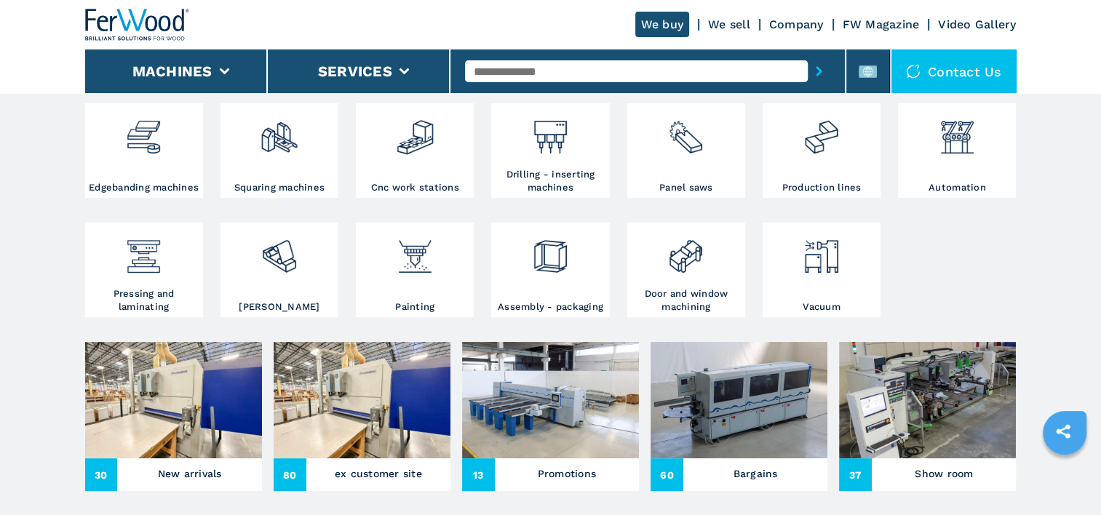
click at [191, 419] on img at bounding box center [173, 400] width 177 height 116
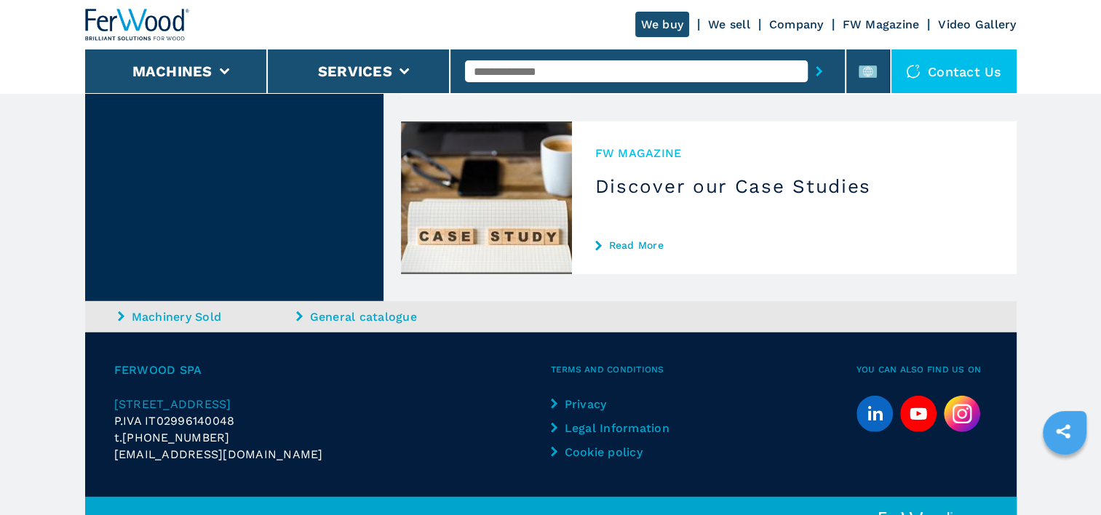
scroll to position [4027, 0]
